Goal: Information Seeking & Learning: Learn about a topic

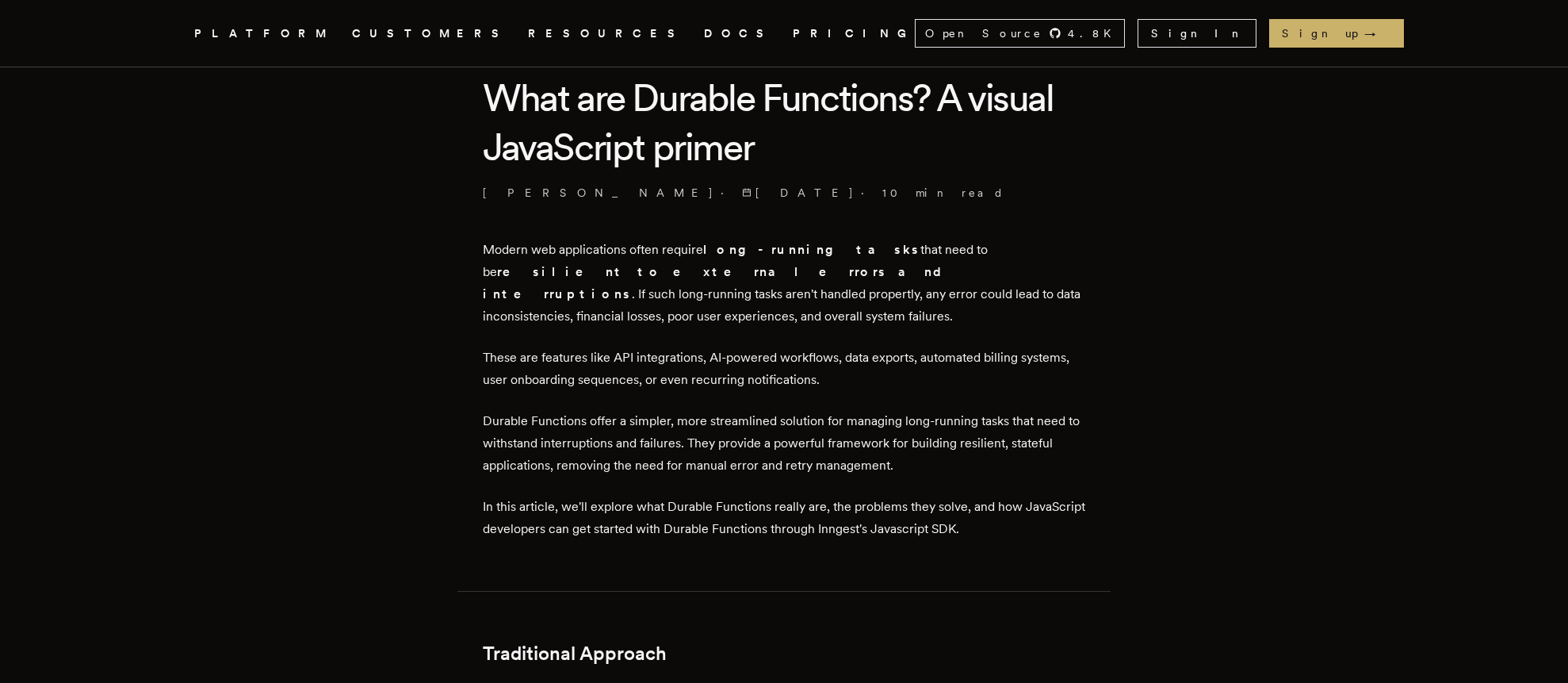
scroll to position [389, 0]
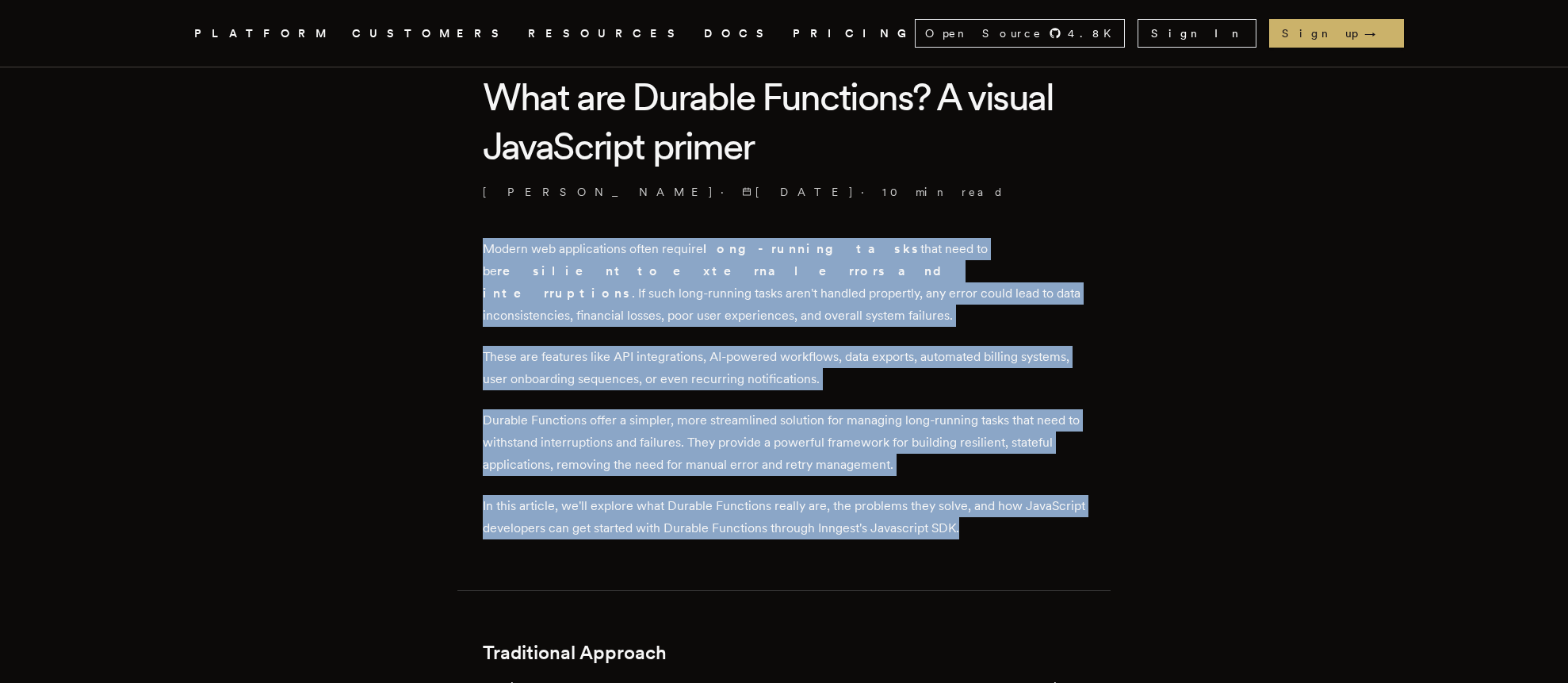
drag, startPoint x: 792, startPoint y: 220, endPoint x: 858, endPoint y: 527, distance: 314.0
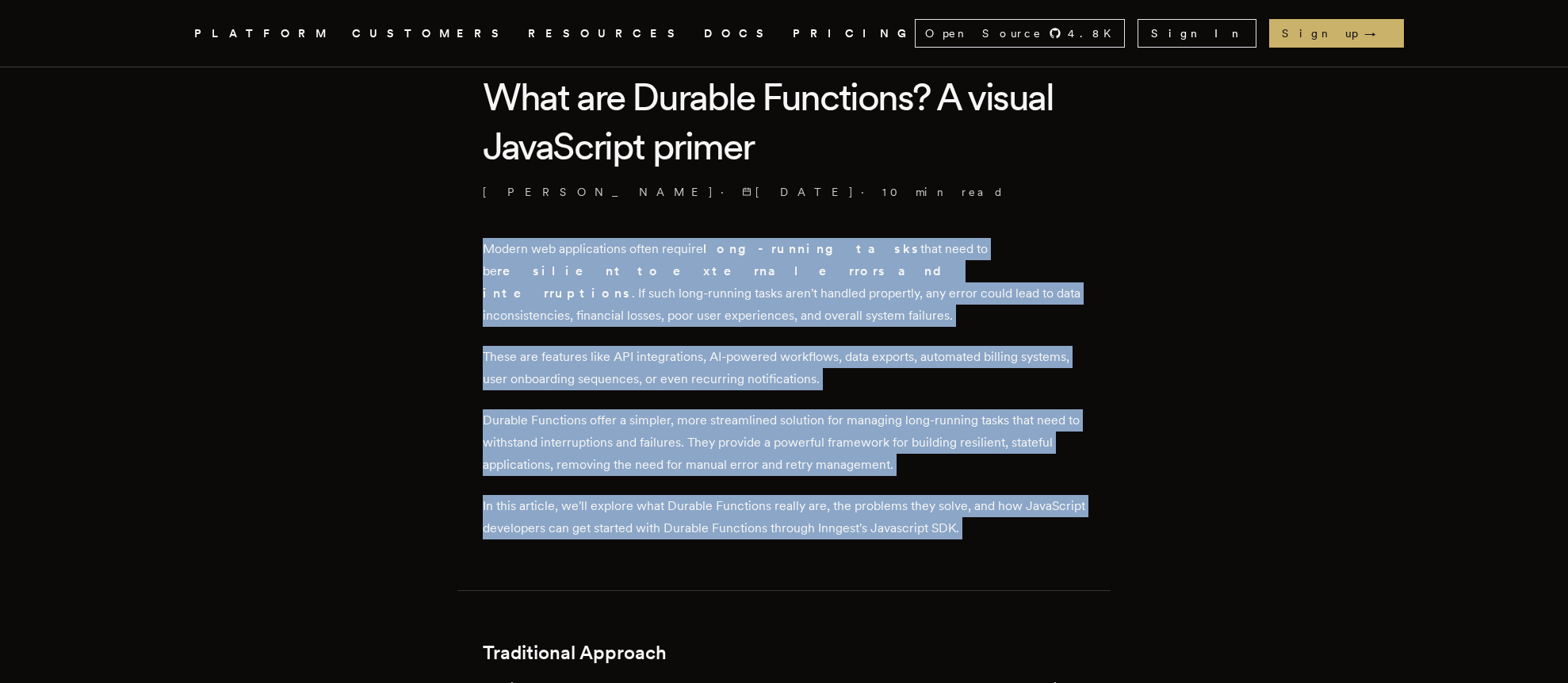
drag, startPoint x: 858, startPoint y: 527, endPoint x: 893, endPoint y: 287, distance: 242.5
click at [893, 287] on p "Modern web applications often require long-running tasks that need to be resili…" at bounding box center [784, 282] width 603 height 89
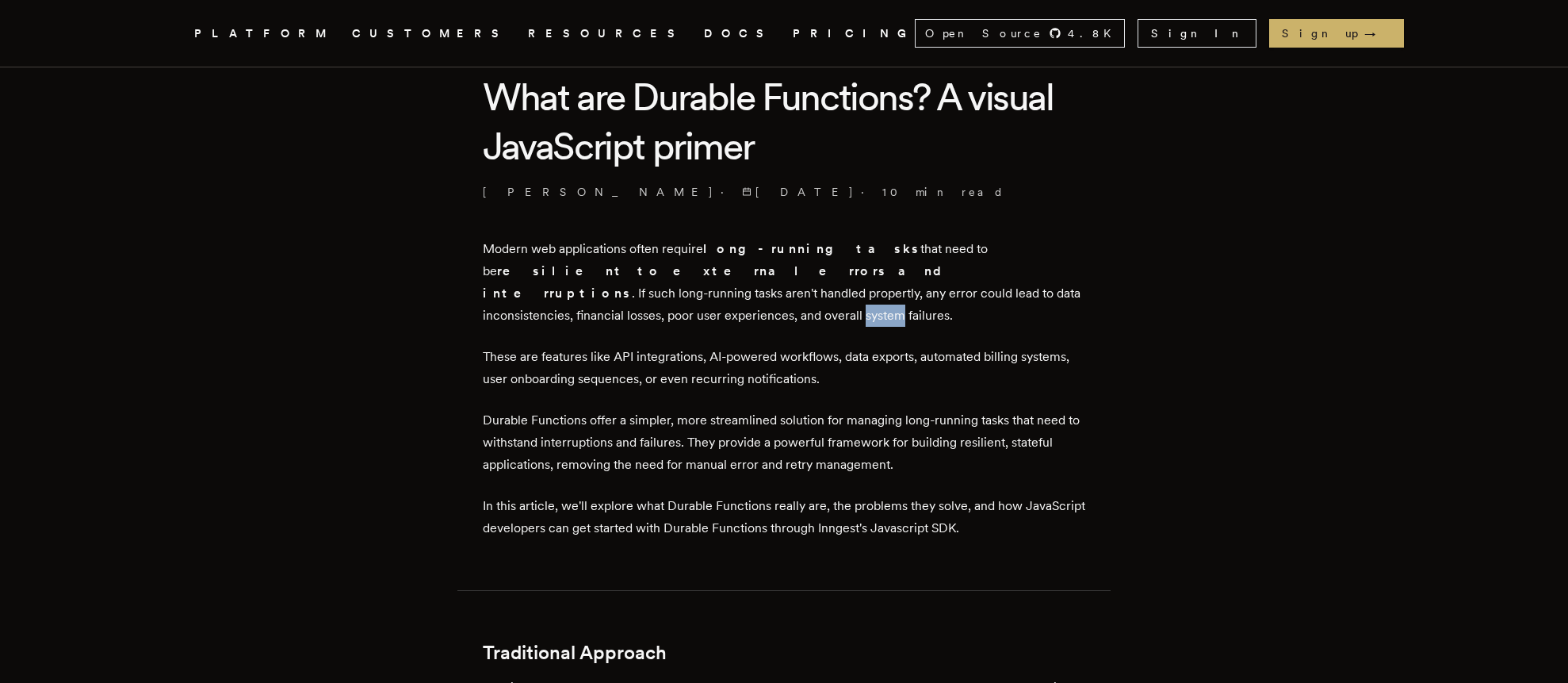
click at [893, 287] on p "Modern web applications often require long-running tasks that need to be resili…" at bounding box center [784, 282] width 603 height 89
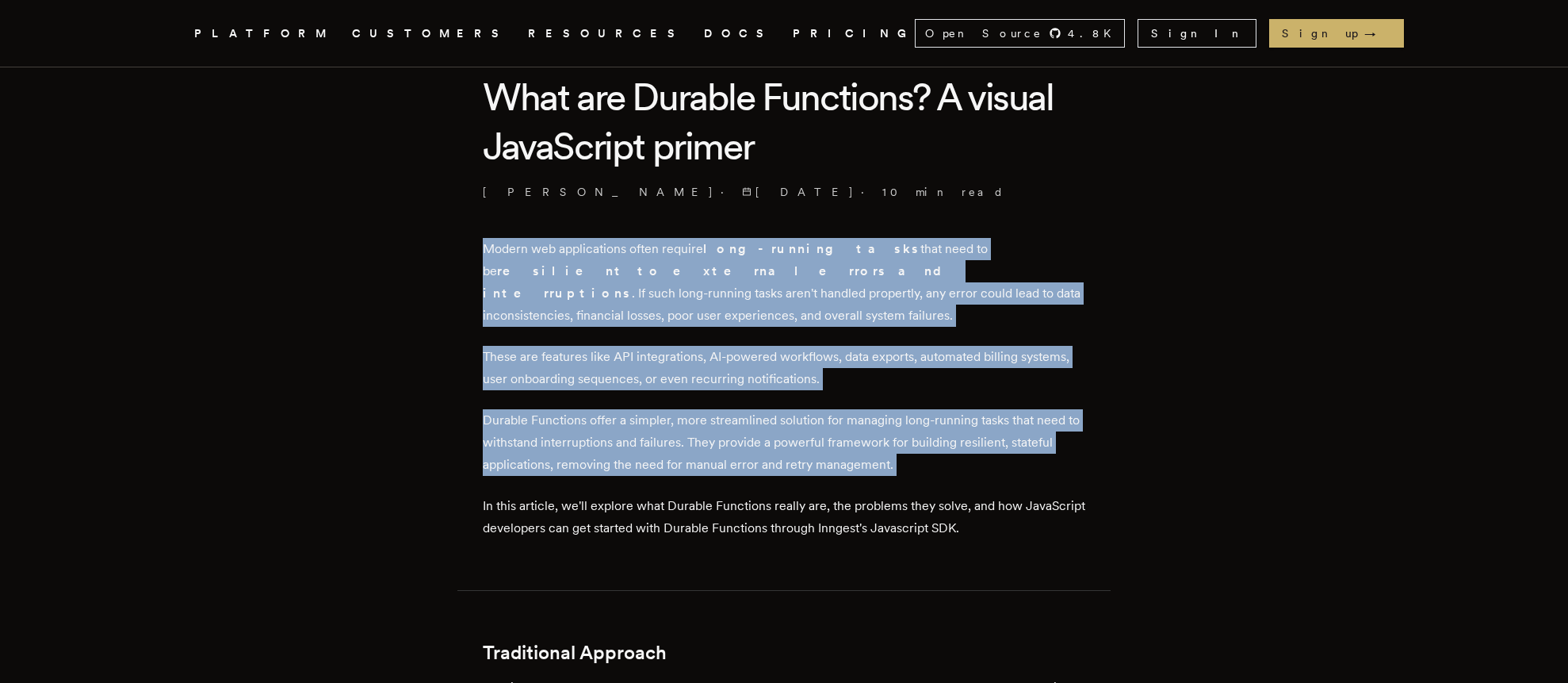
drag, startPoint x: 893, startPoint y: 287, endPoint x: 890, endPoint y: 465, distance: 178.0
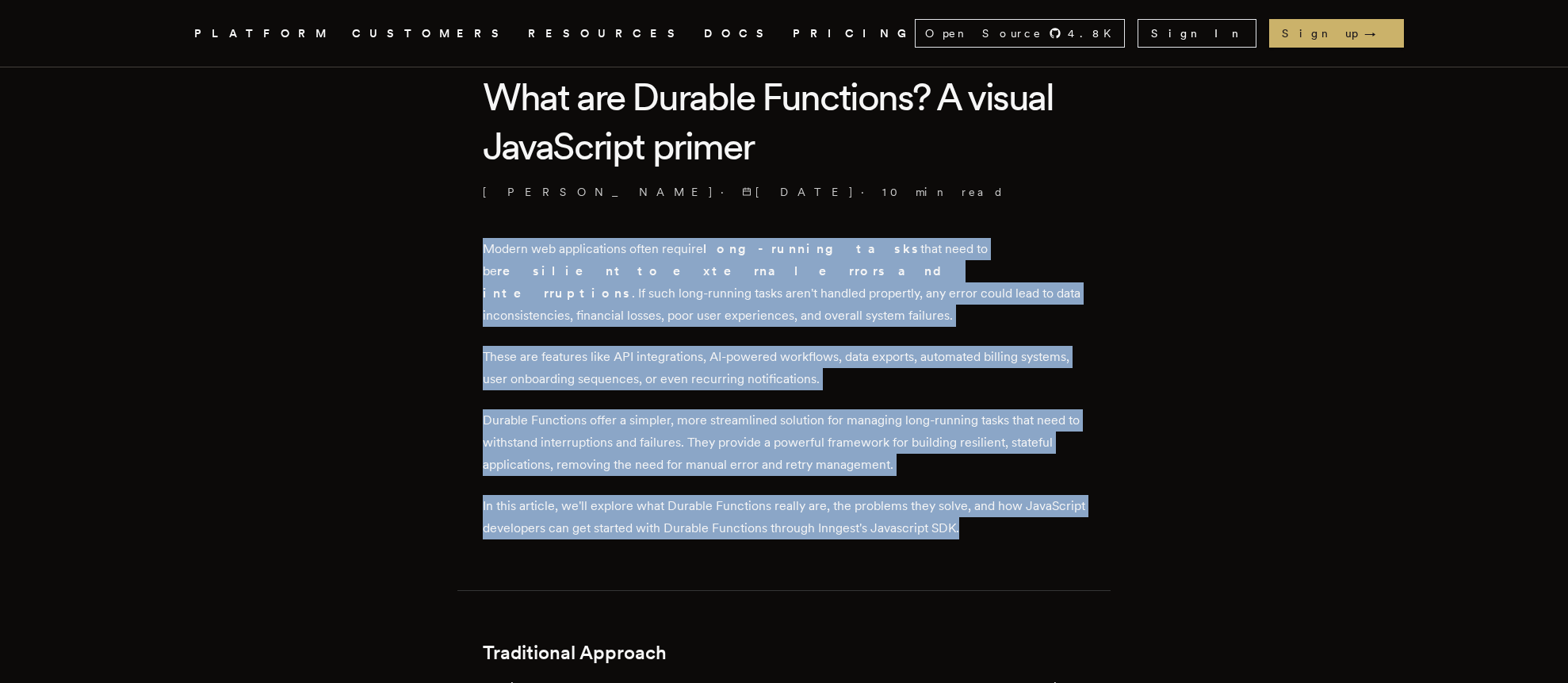
click at [890, 495] on p "In this article, we'll explore what Durable Functions really are, the problems …" at bounding box center [784, 517] width 603 height 44
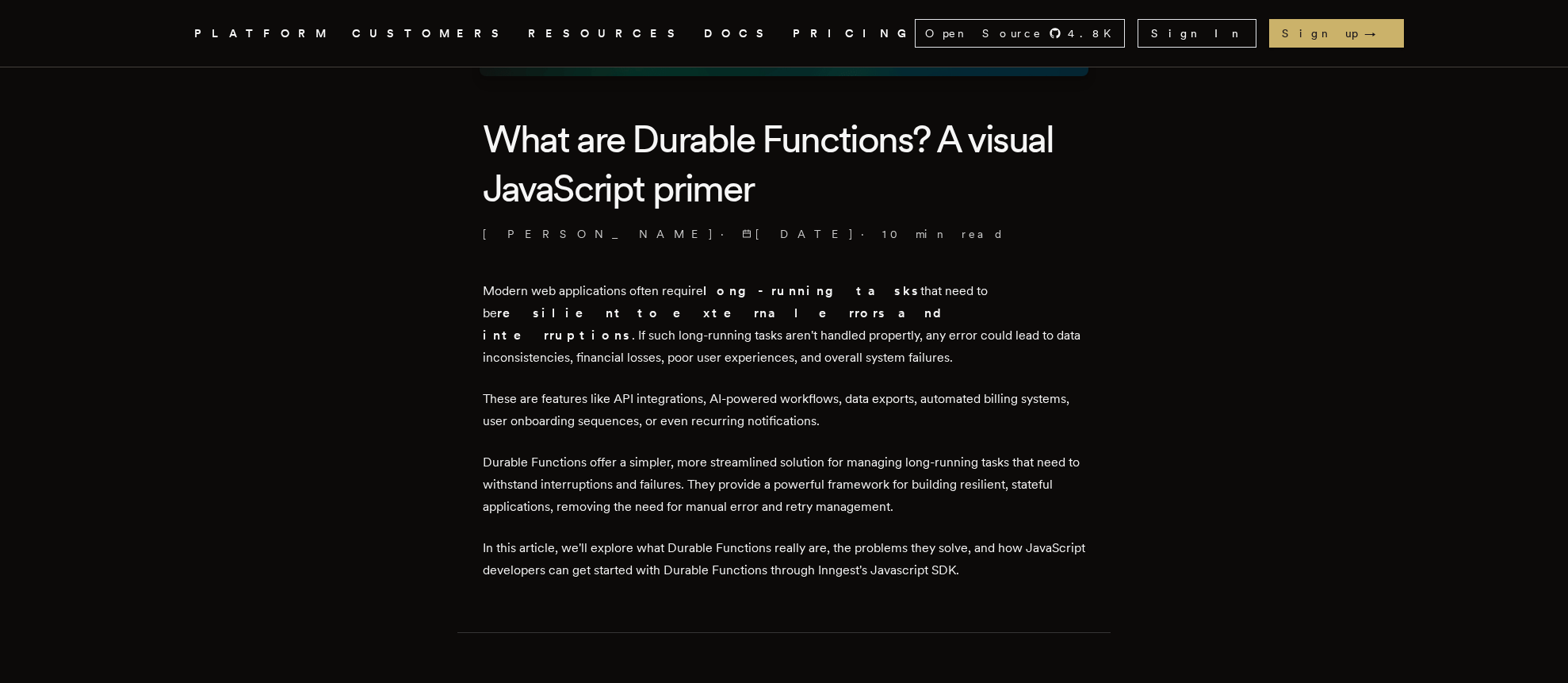
scroll to position [352, 0]
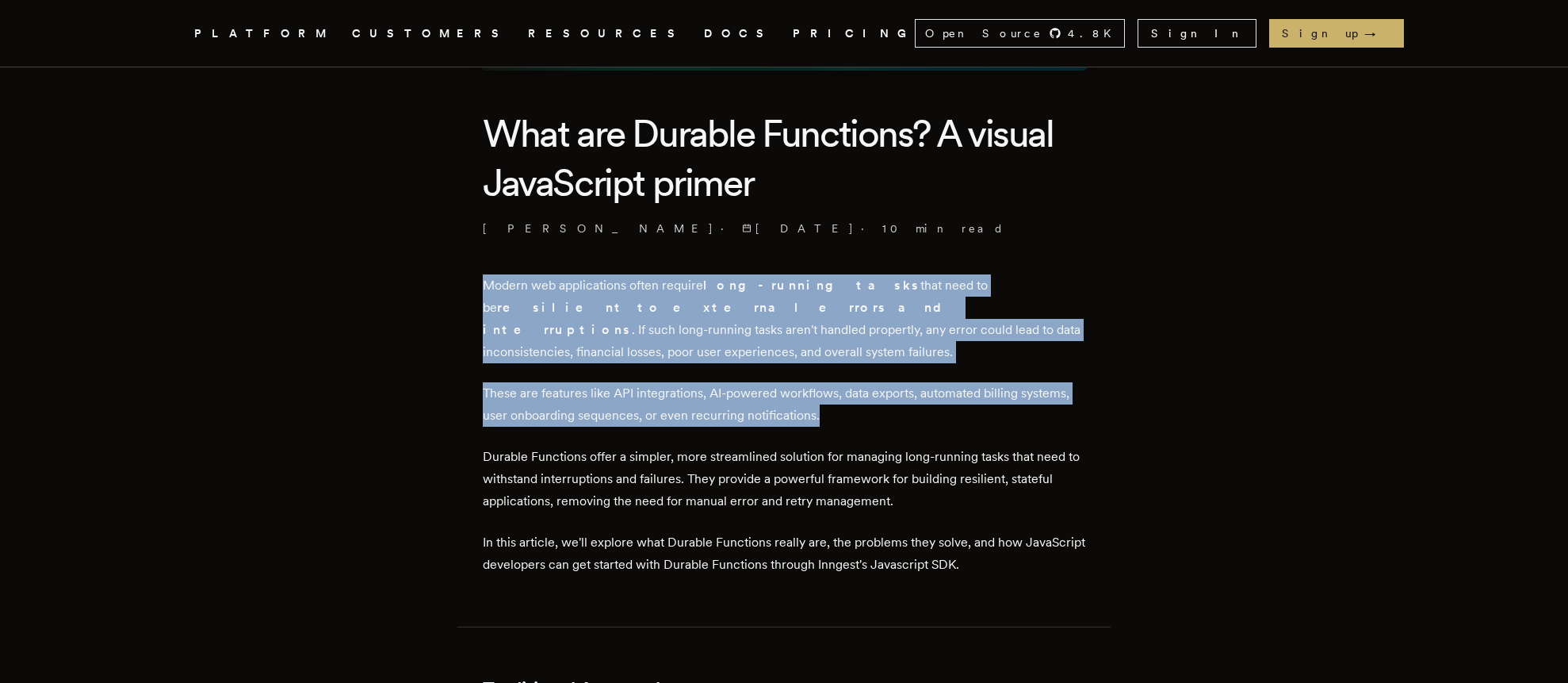
drag, startPoint x: 863, startPoint y: 365, endPoint x: 822, endPoint y: 271, distance: 102.6
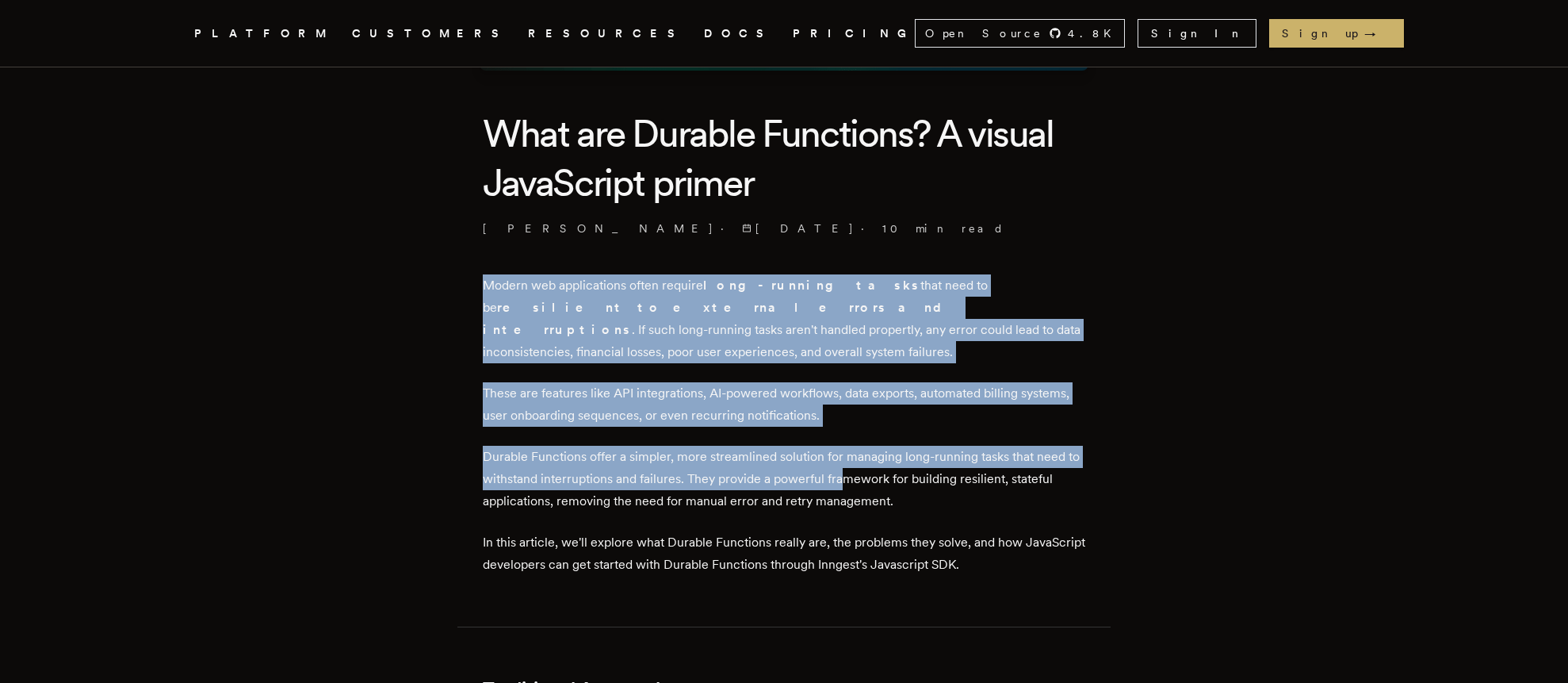
drag, startPoint x: 822, startPoint y: 268, endPoint x: 859, endPoint y: 448, distance: 183.8
click at [859, 448] on p "Durable Functions offer a simpler, more streamlined solution for managing long-…" at bounding box center [784, 479] width 603 height 67
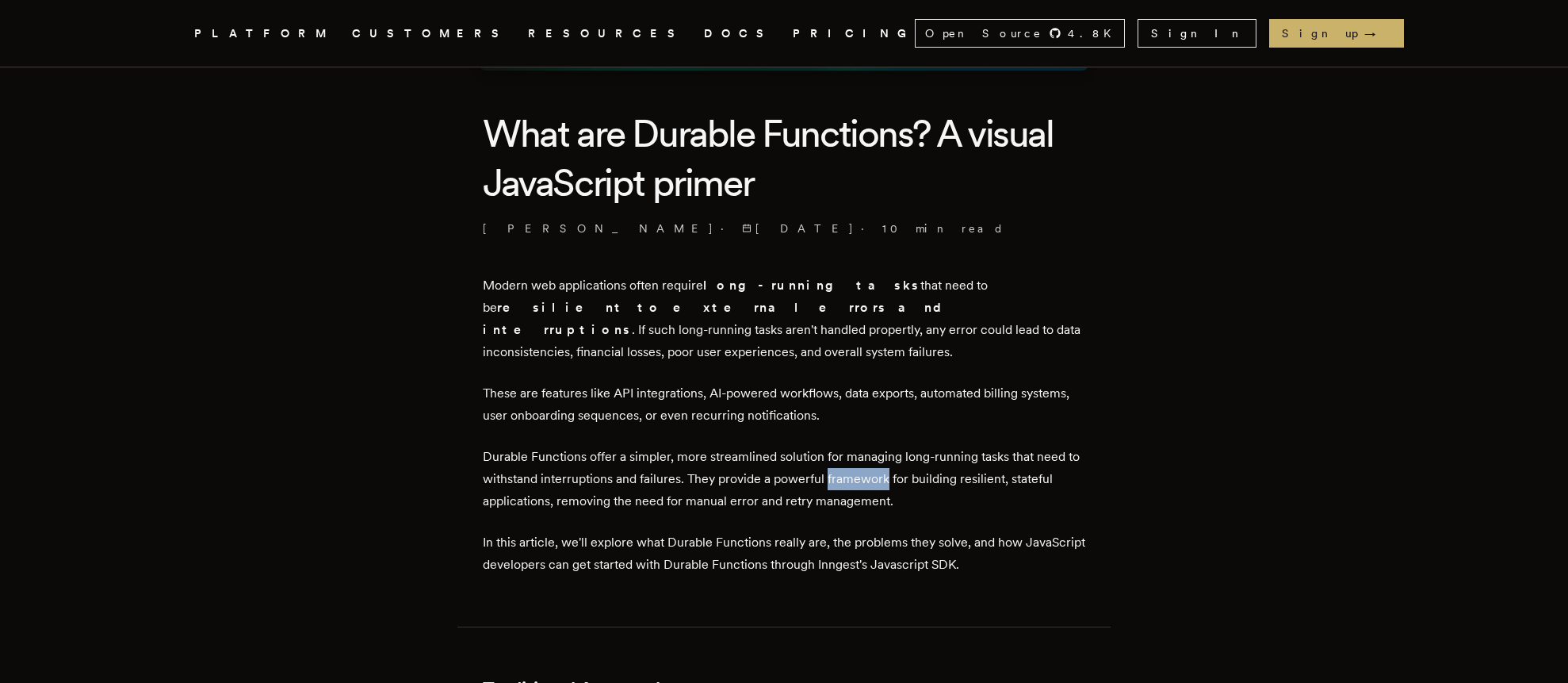
click at [859, 448] on p "Durable Functions offer a simpler, more streamlined solution for managing long-…" at bounding box center [784, 479] width 603 height 67
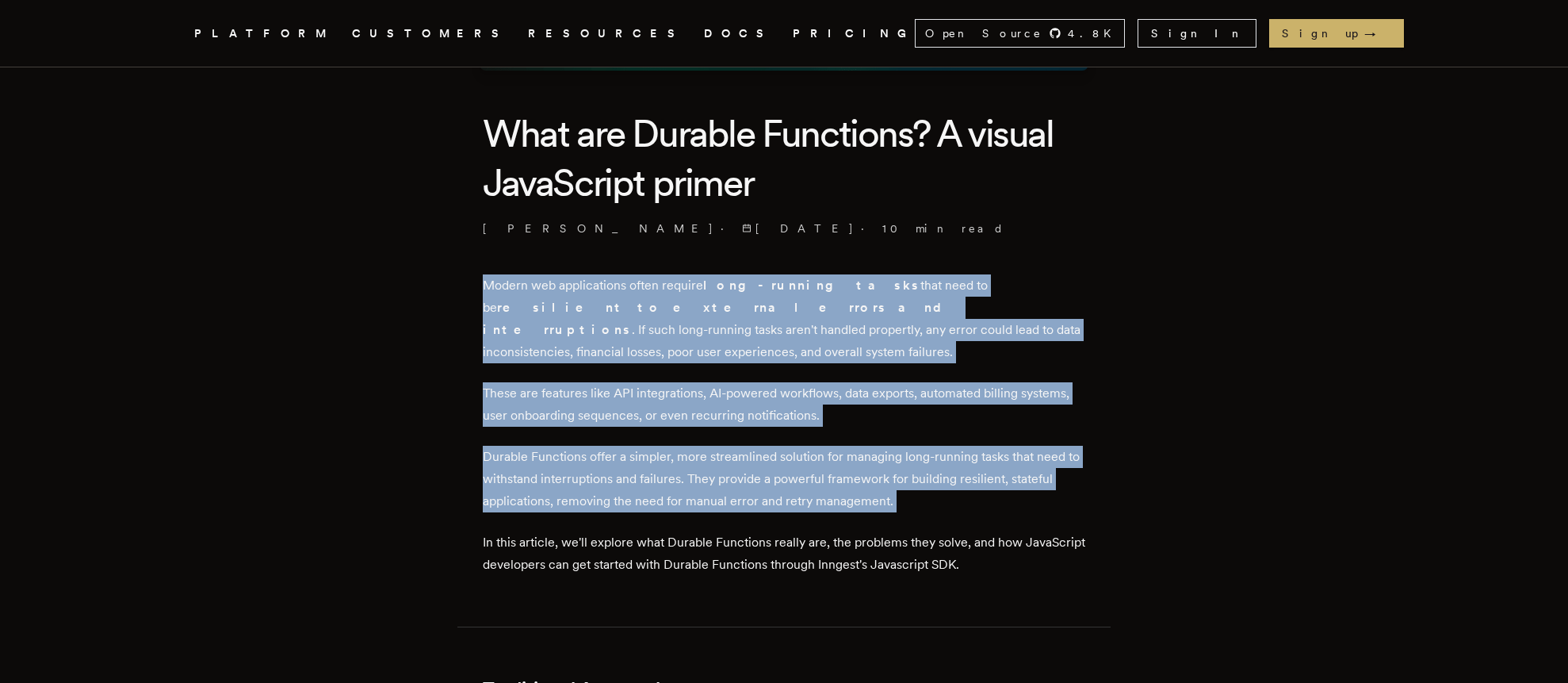
drag, startPoint x: 859, startPoint y: 448, endPoint x: 798, endPoint y: 314, distance: 147.2
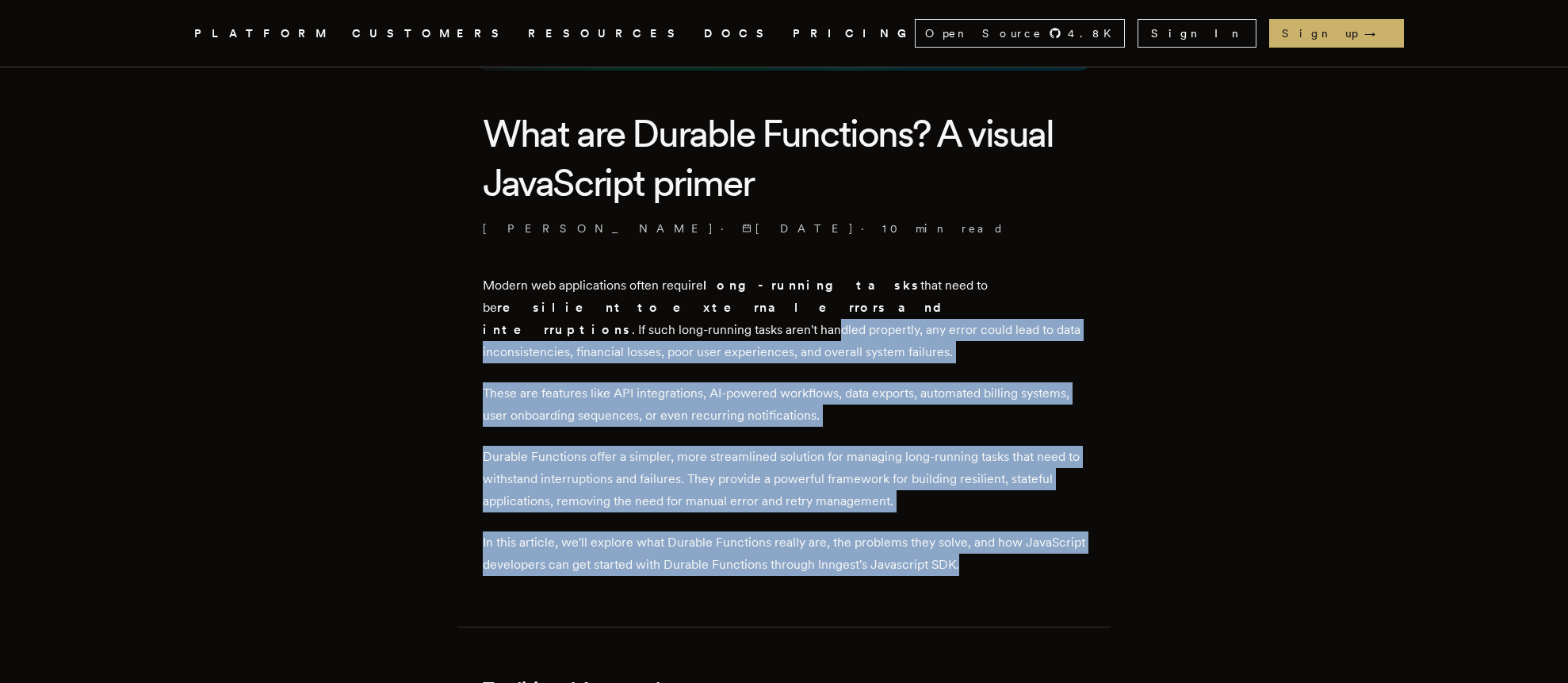
drag, startPoint x: 798, startPoint y: 314, endPoint x: 824, endPoint y: 539, distance: 226.5
click at [824, 539] on p "In this article, we'll explore what Durable Functions really are, the problems …" at bounding box center [784, 553] width 603 height 44
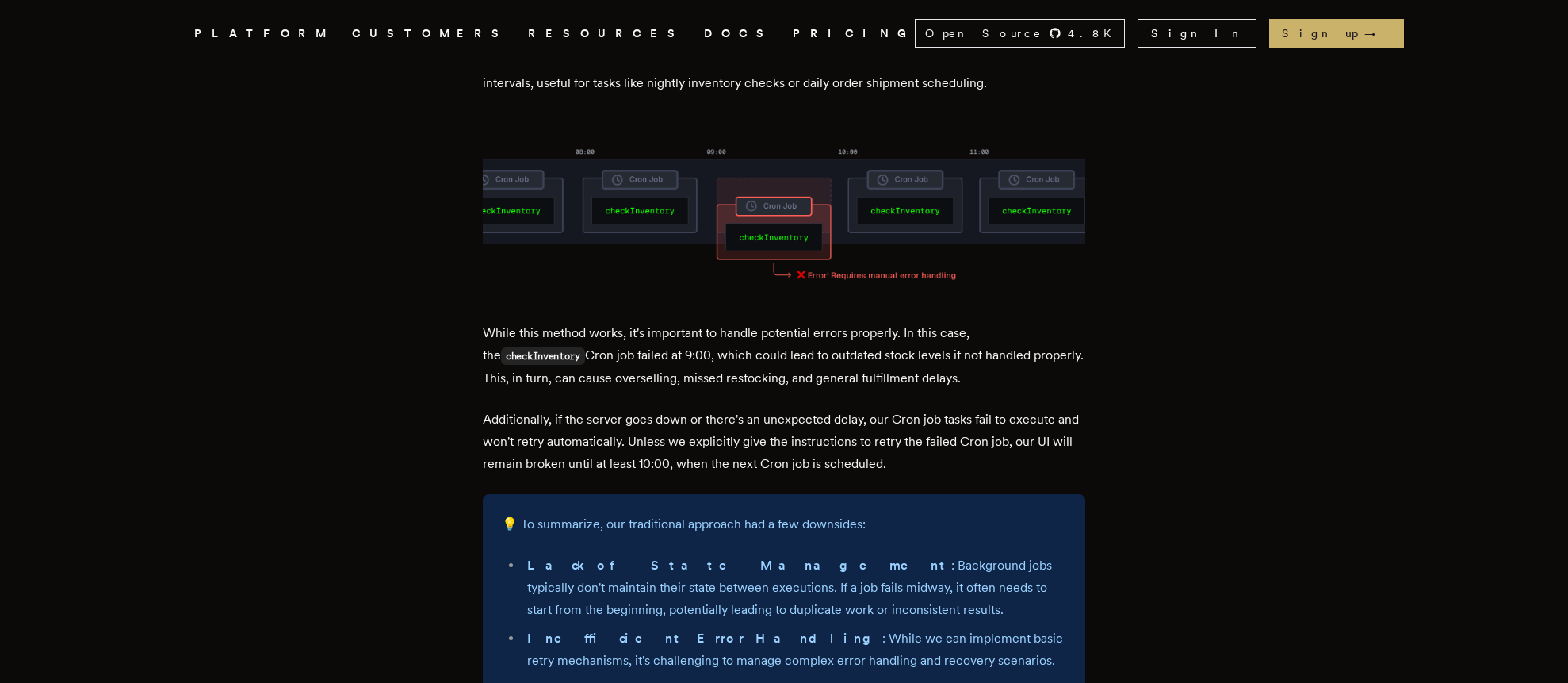
scroll to position [0, 0]
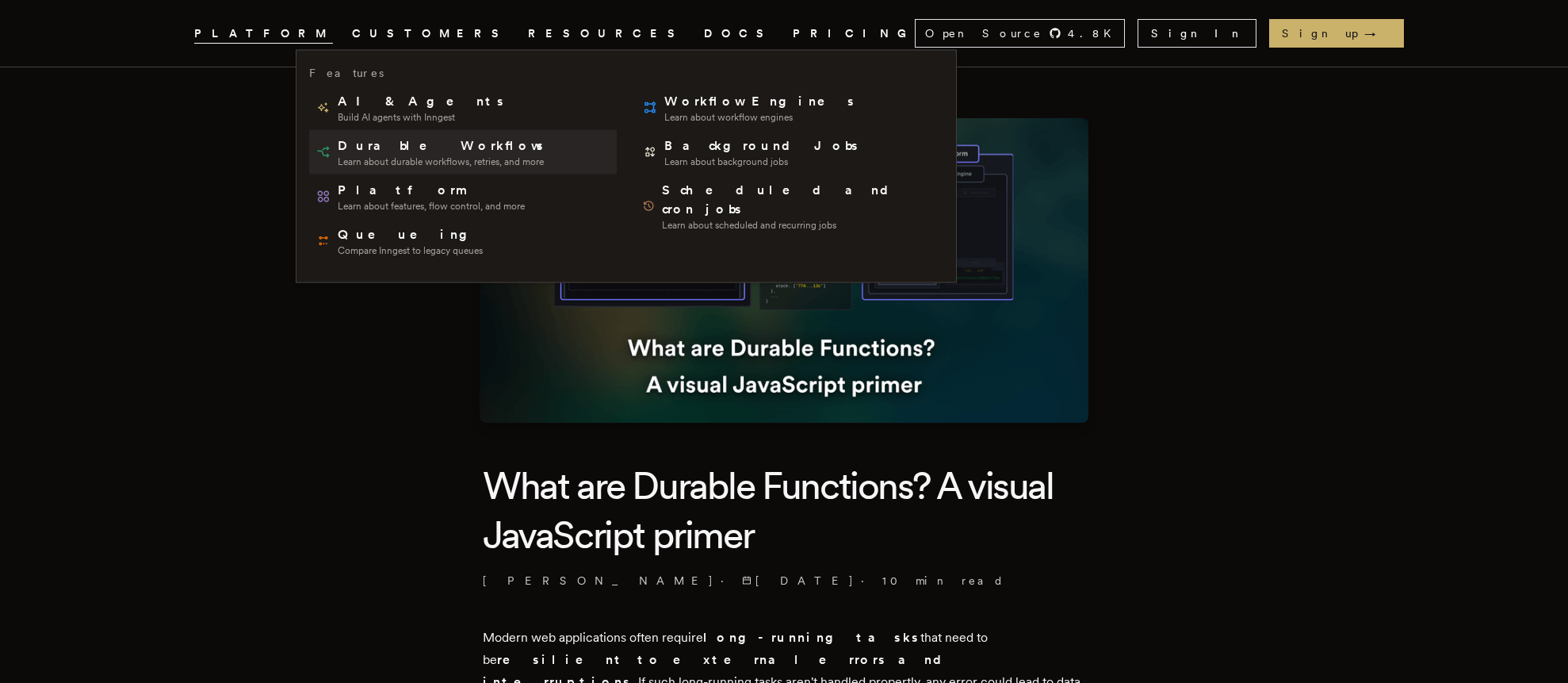
click at [401, 158] on span "Learn about durable workflows, retries, and more" at bounding box center [441, 162] width 207 height 13
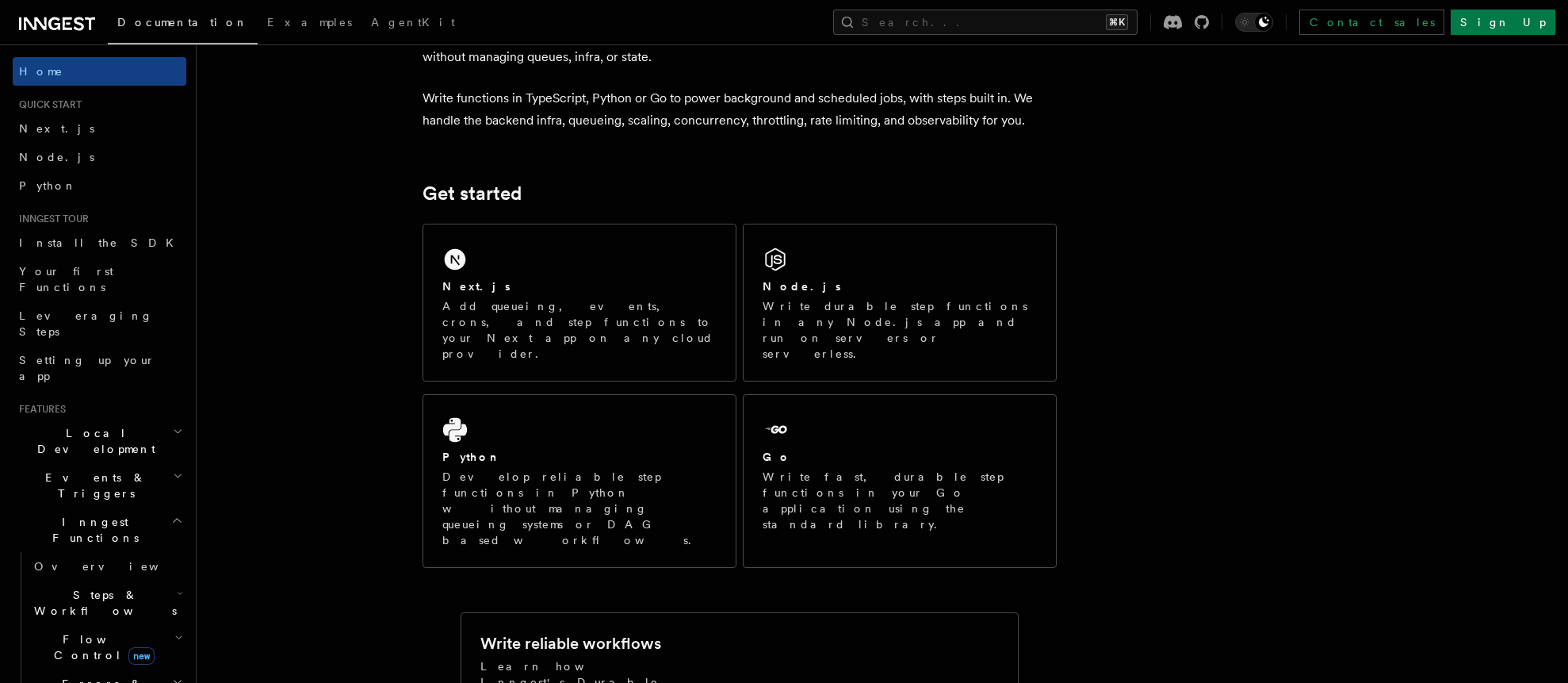
scroll to position [102, 0]
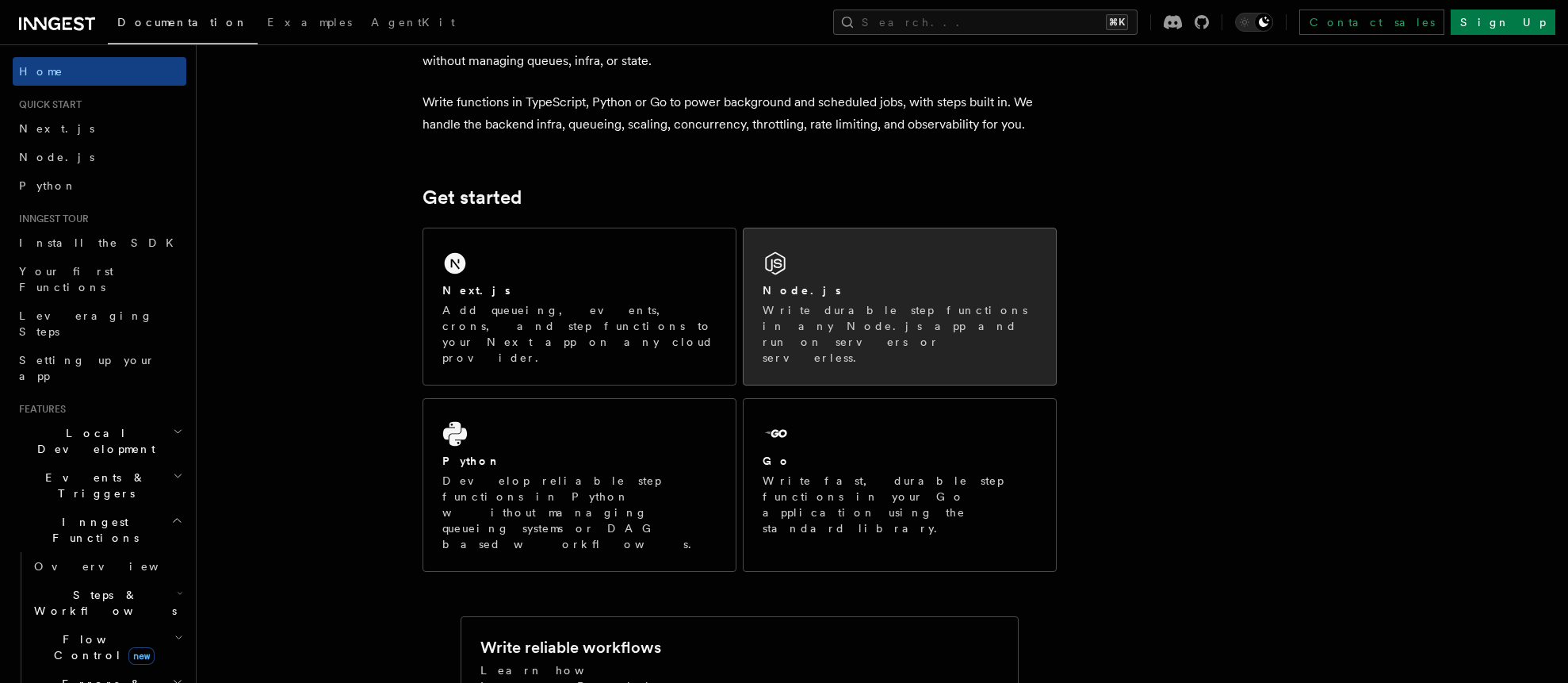
click at [932, 315] on p "Write durable step functions in any Node.js app and run on servers or serverles…" at bounding box center [899, 333] width 274 height 64
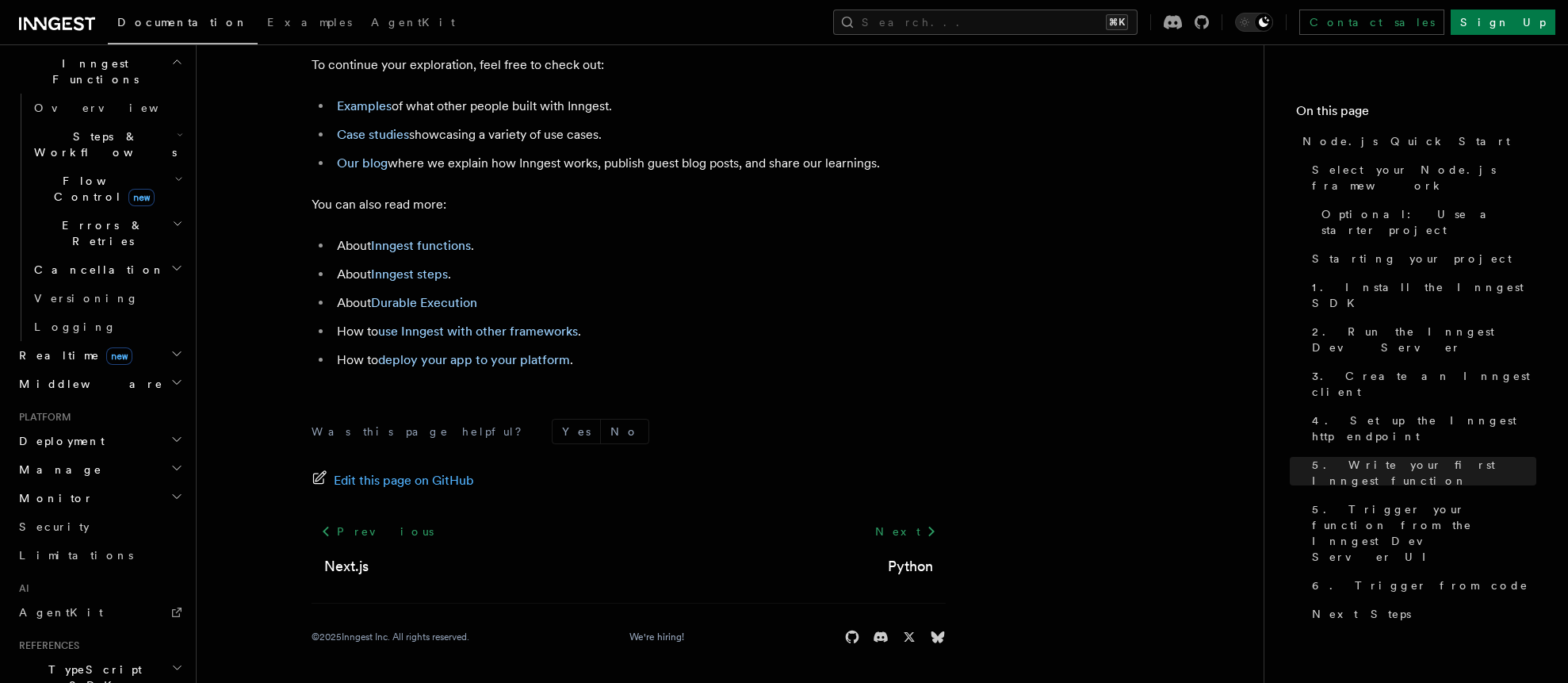
scroll to position [586, 0]
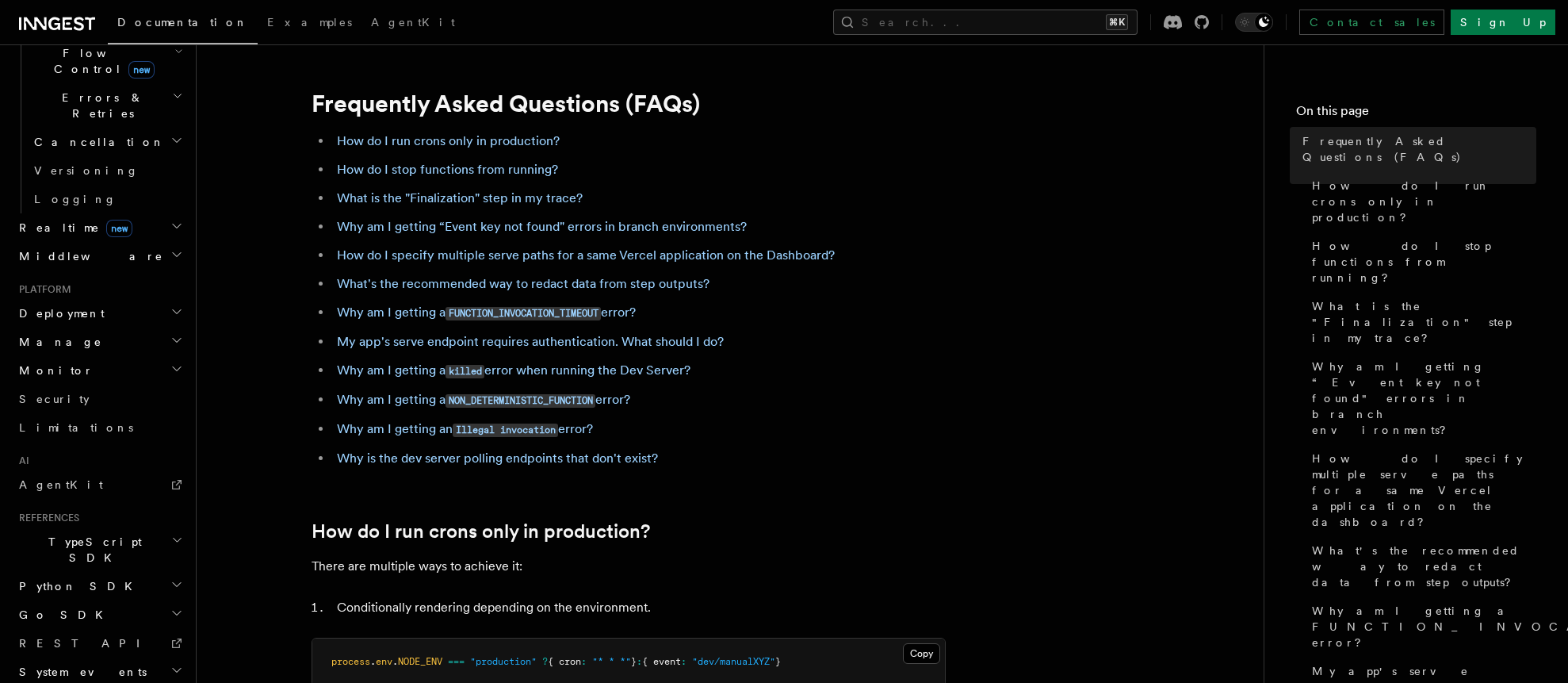
scroll to position [4, 0]
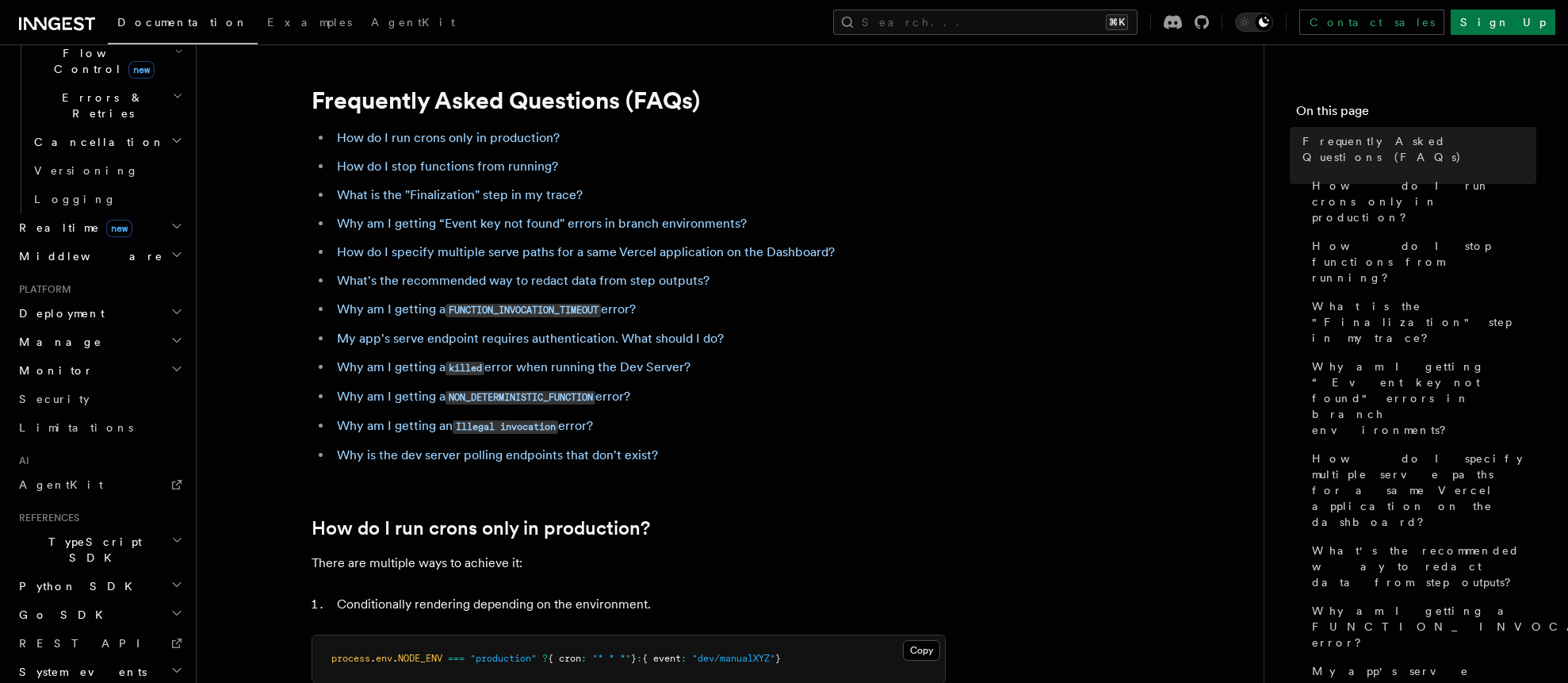
click at [51, 17] on icon at bounding box center [57, 23] width 76 height 19
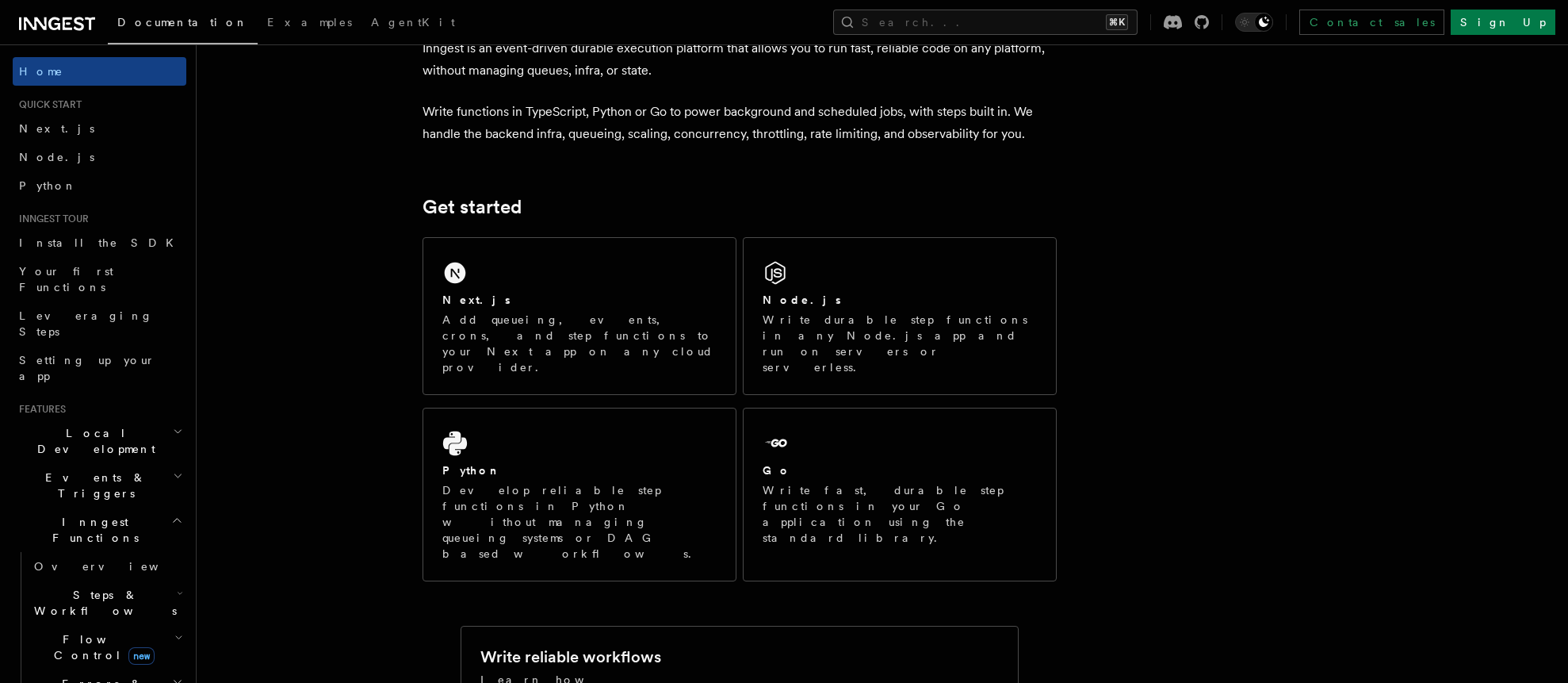
scroll to position [92, 0]
click at [71, 354] on span "Setting up your app" at bounding box center [87, 368] width 137 height 29
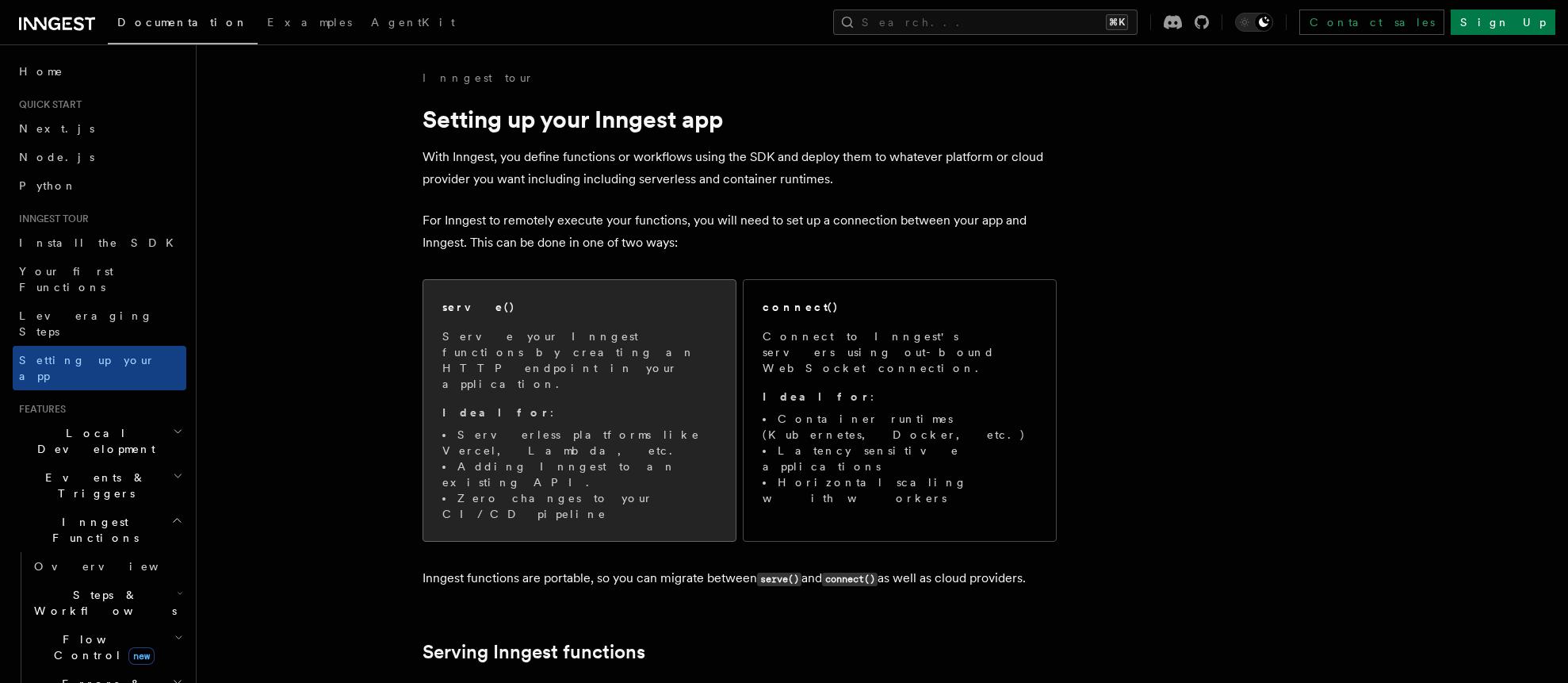
click at [636, 427] on li "Serverless platforms like Vercel, Lambda, etc." at bounding box center [579, 442] width 274 height 31
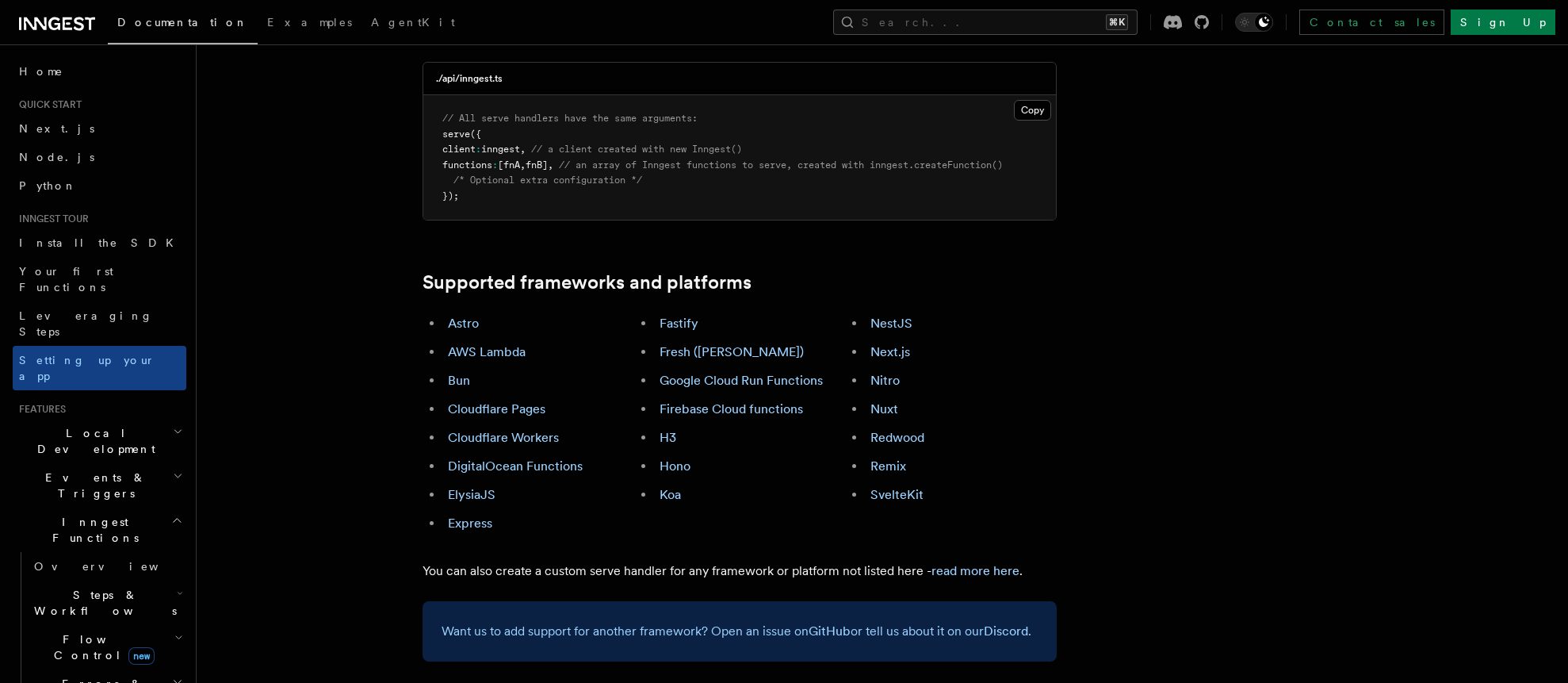
scroll to position [781, 0]
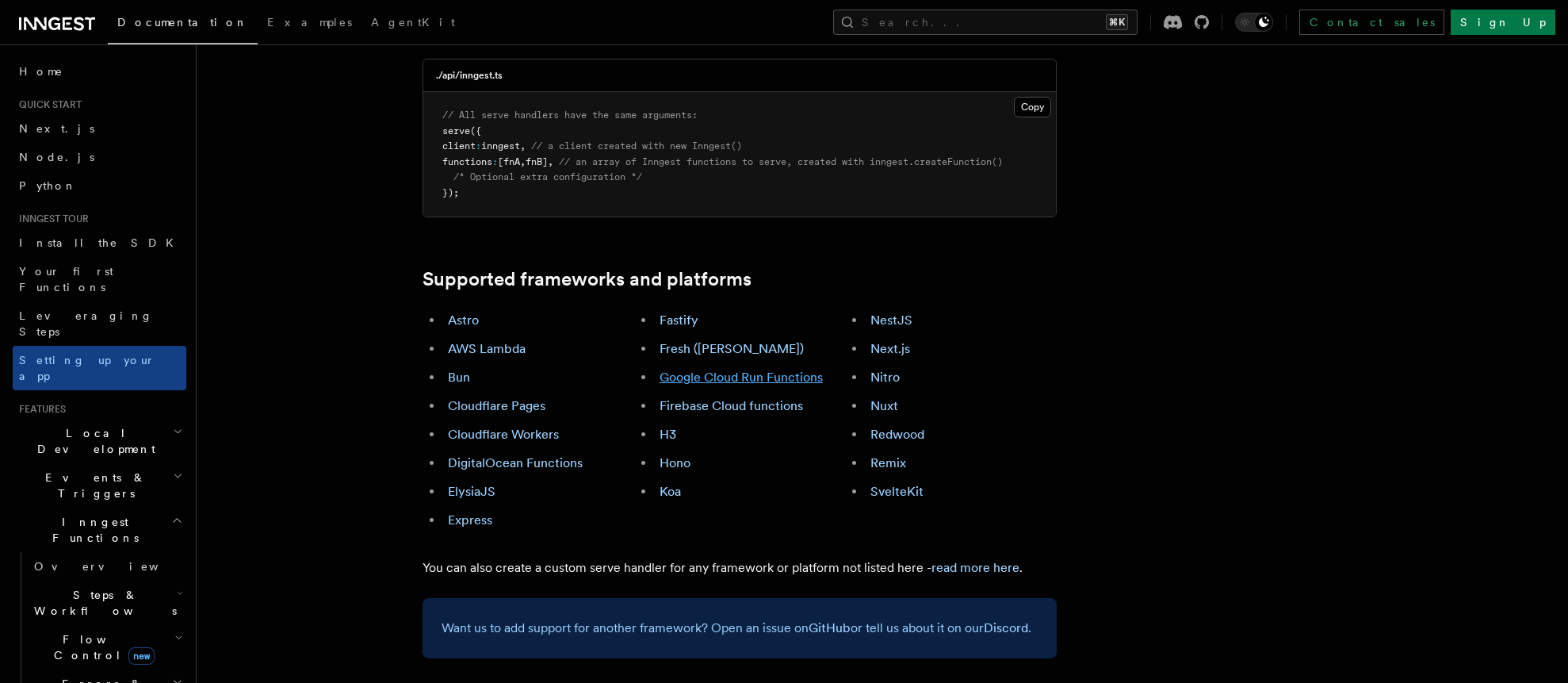
click at [733, 369] on link "Google Cloud Run Functions" at bounding box center [742, 377] width 163 height 15
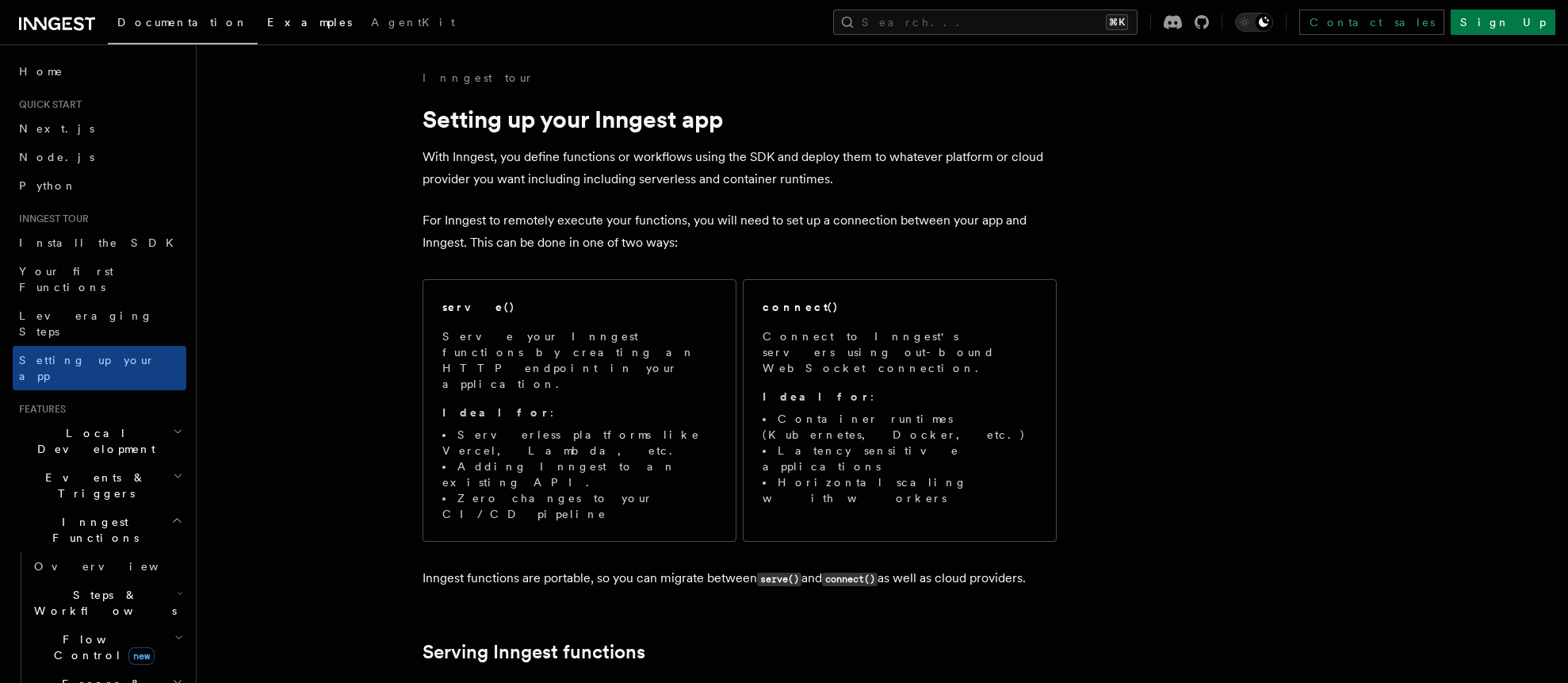
click at [258, 33] on link "Examples" at bounding box center [310, 23] width 104 height 38
